Goal: Task Accomplishment & Management: Manage account settings

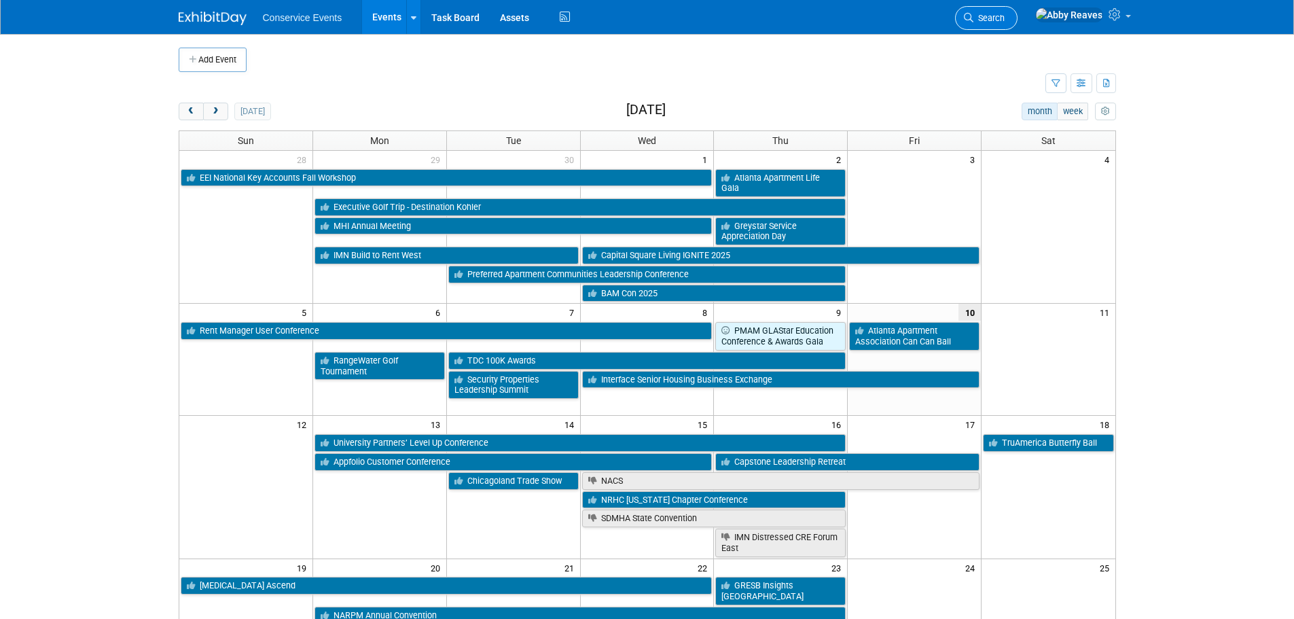
click at [1017, 25] on link "Search" at bounding box center [986, 18] width 62 height 24
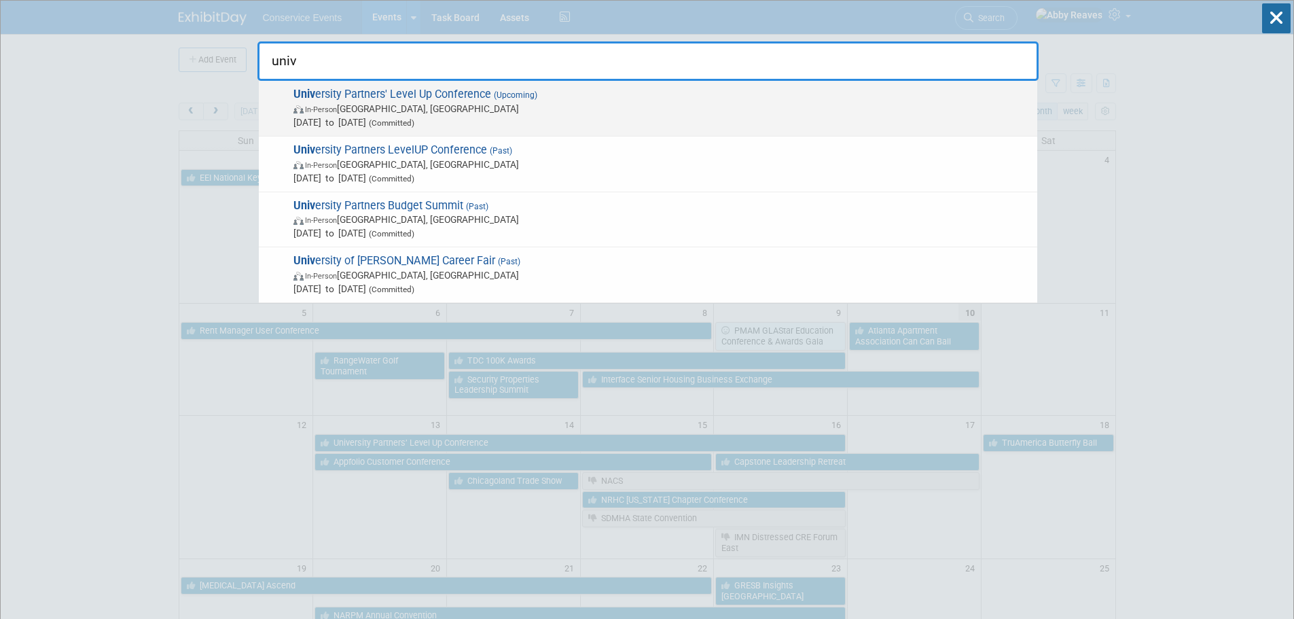
type input "univ"
click at [606, 88] on span "Univ ersity Partners' Level Up Conference (Upcoming) In-Person Dallas, TX Oct 1…" at bounding box center [659, 108] width 741 height 41
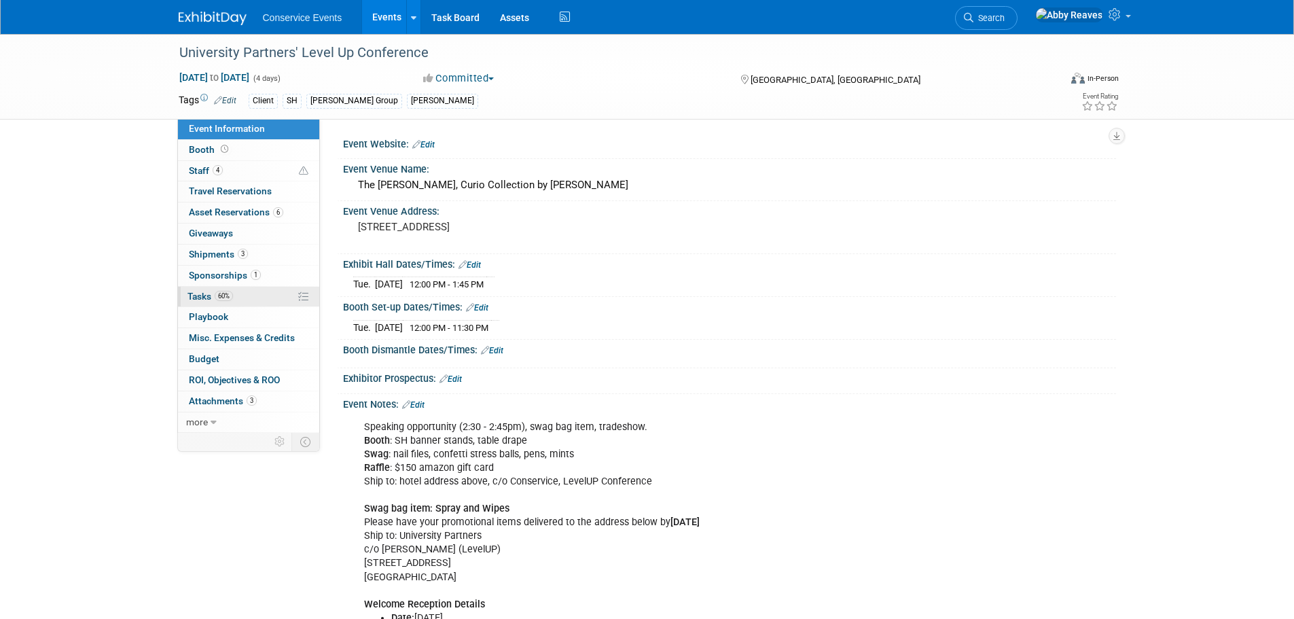
click at [264, 293] on link "60% Tasks 60%" at bounding box center [248, 297] width 141 height 20
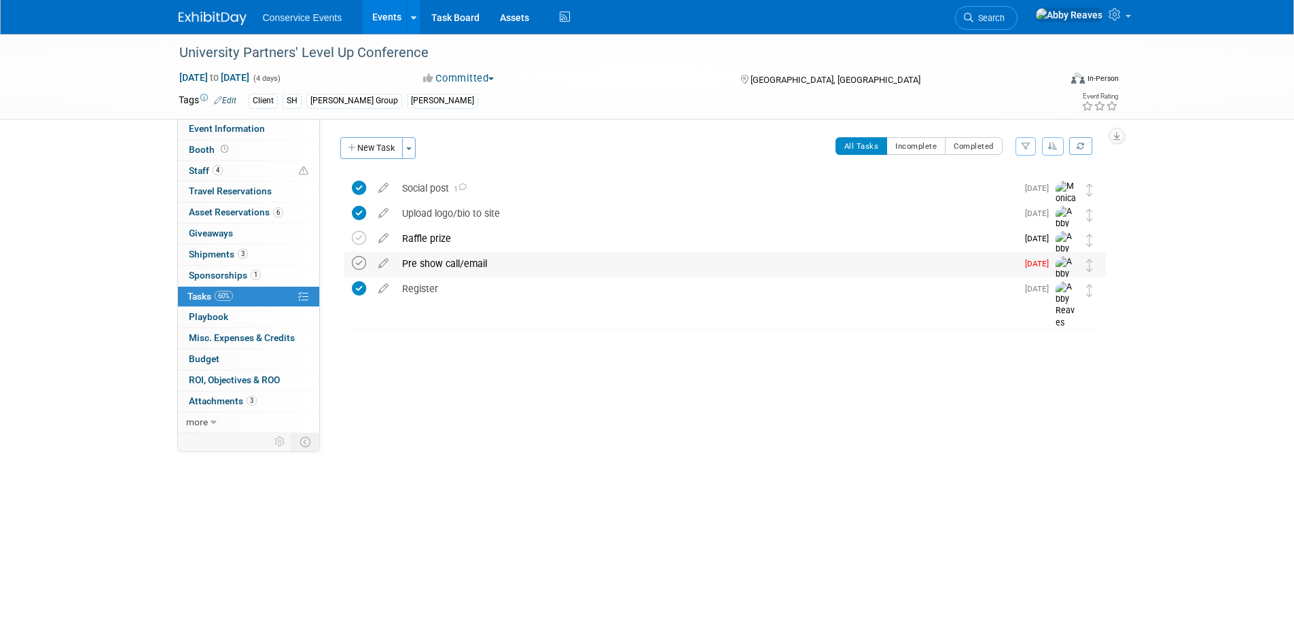
click at [360, 264] on icon at bounding box center [359, 263] width 14 height 14
click at [366, 12] on link "Events" at bounding box center [387, 17] width 50 height 34
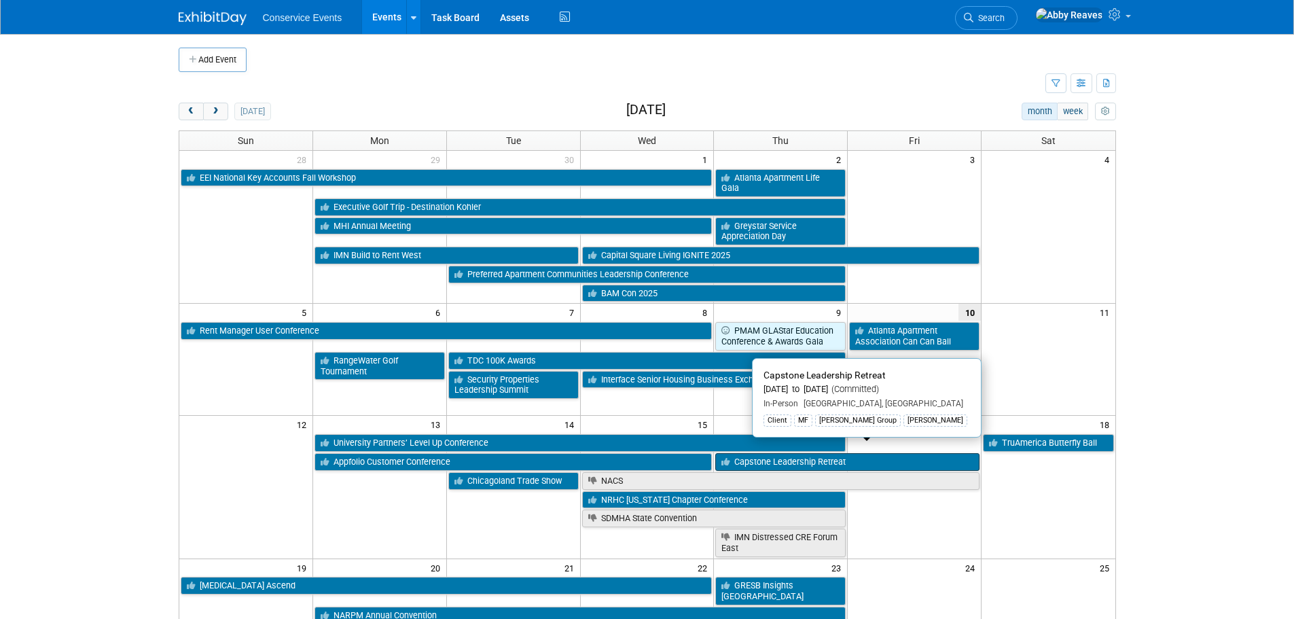
click at [842, 453] on link "Capstone Leadership Retreat" at bounding box center [847, 462] width 264 height 18
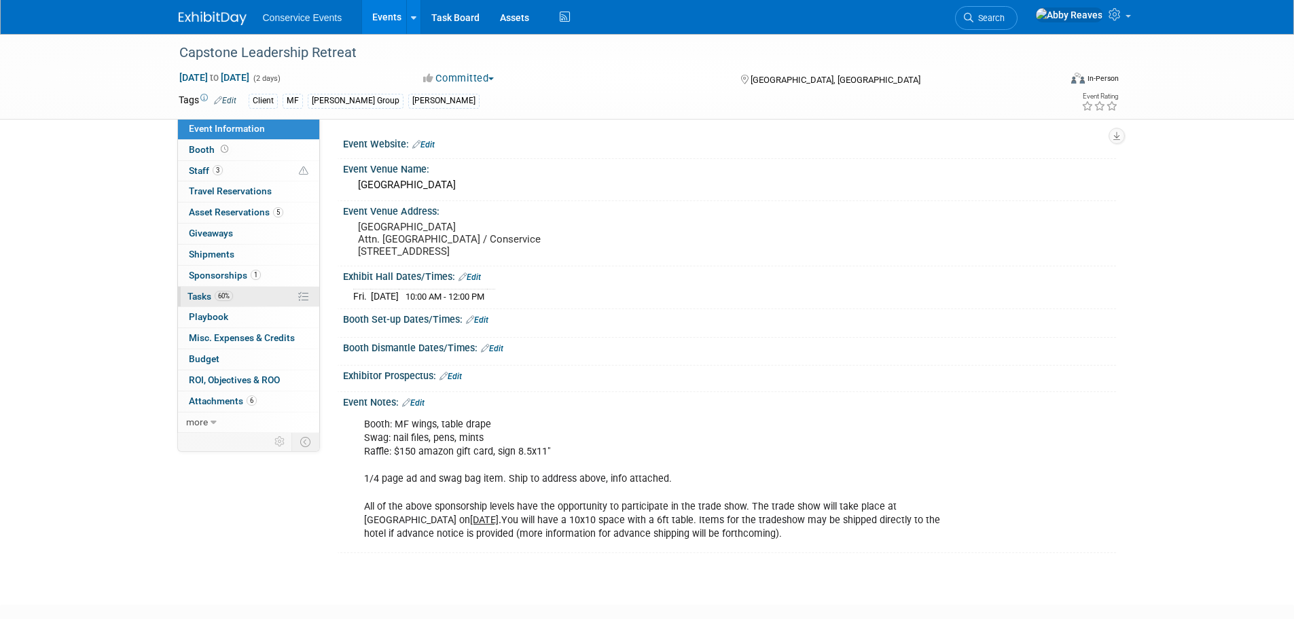
click at [261, 292] on link "60% Tasks 60%" at bounding box center [248, 297] width 141 height 20
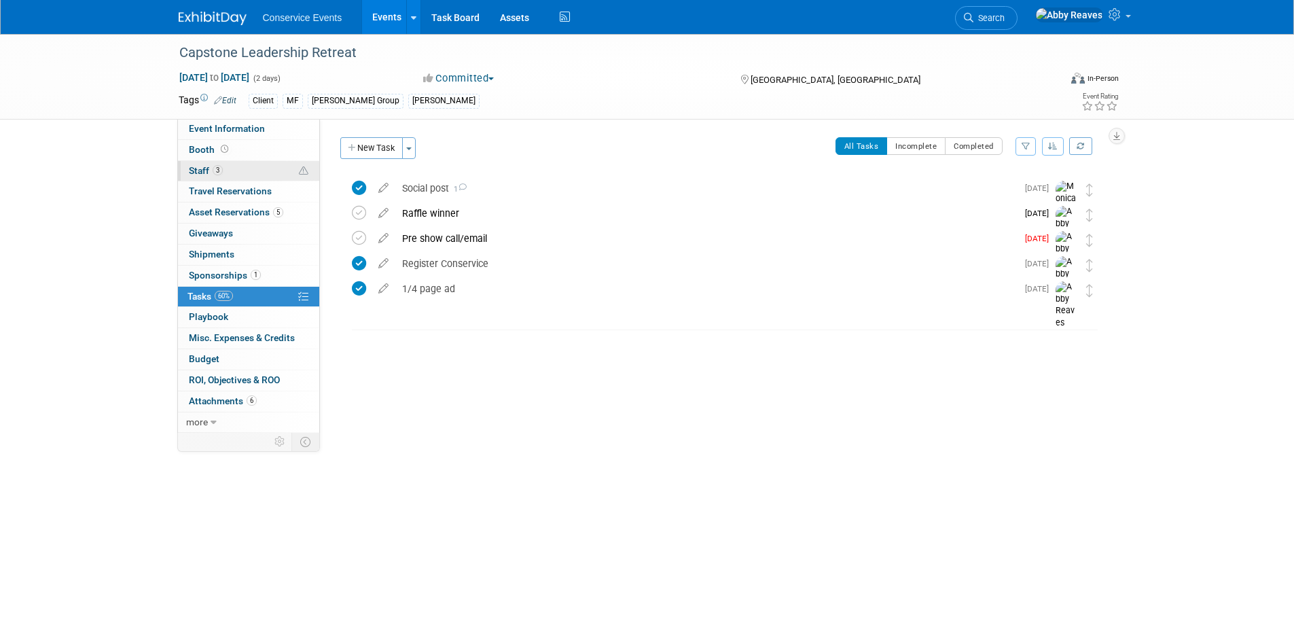
click at [261, 170] on link "3 Staff 3" at bounding box center [248, 171] width 141 height 20
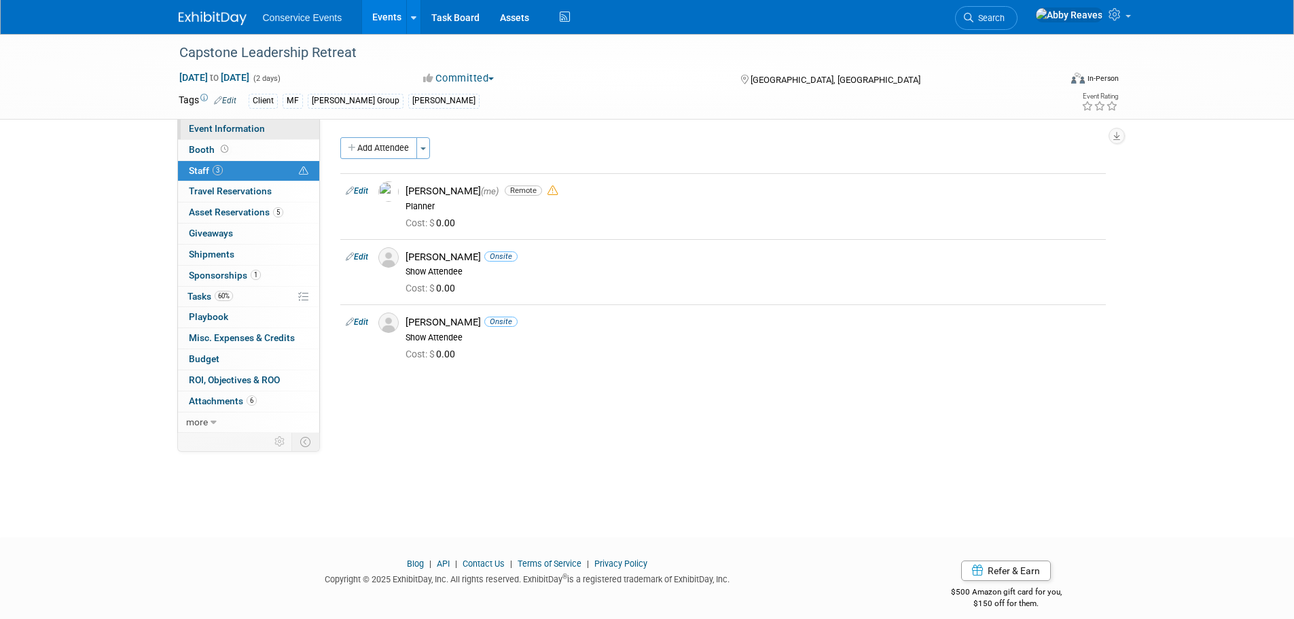
click at [254, 134] on link "Event Information" at bounding box center [248, 129] width 141 height 20
